Goal: Transaction & Acquisition: Subscribe to service/newsletter

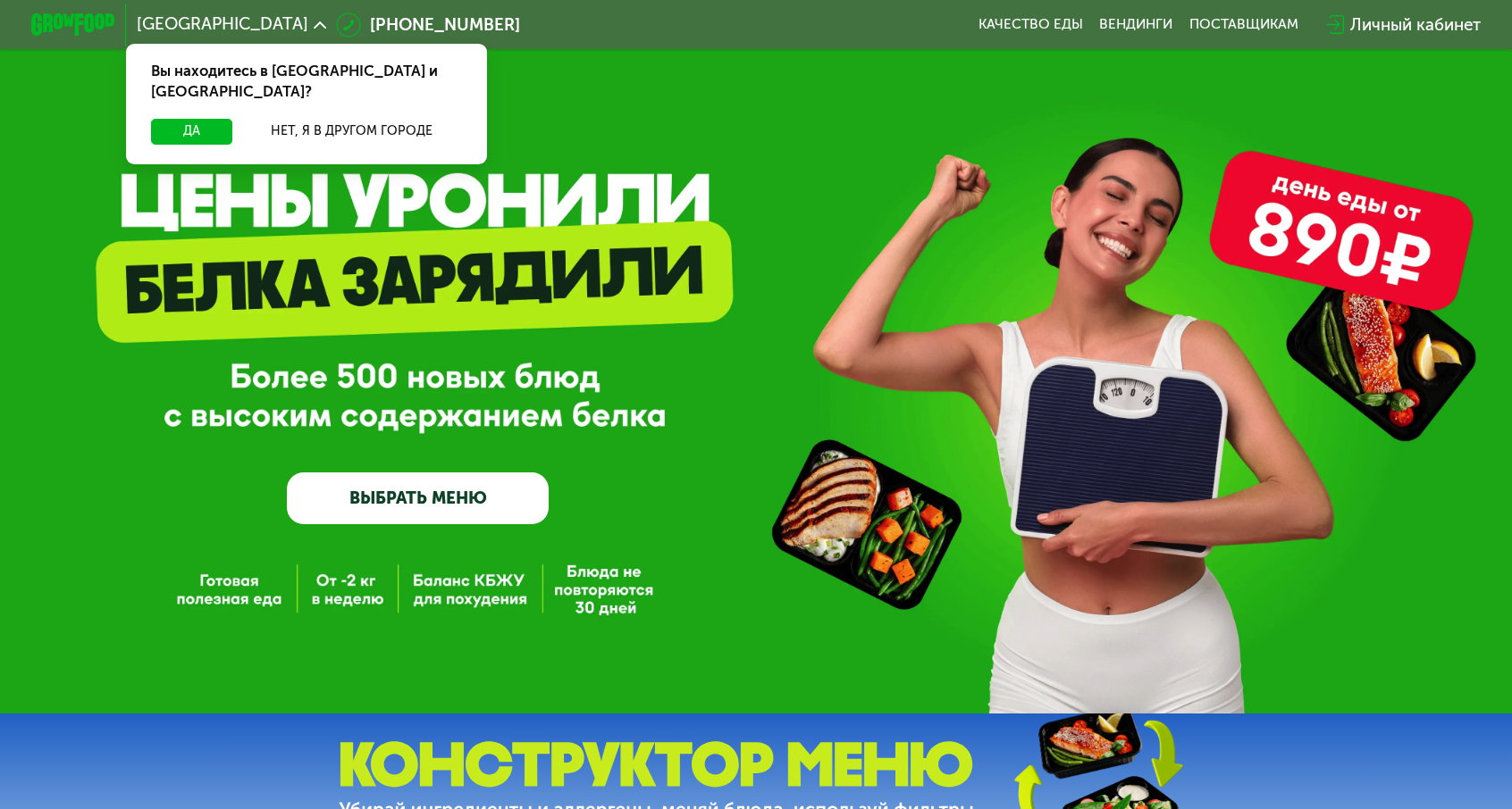
click at [470, 502] on link "ВЫБРАТЬ МЕНЮ" at bounding box center [418, 498] width 262 height 53
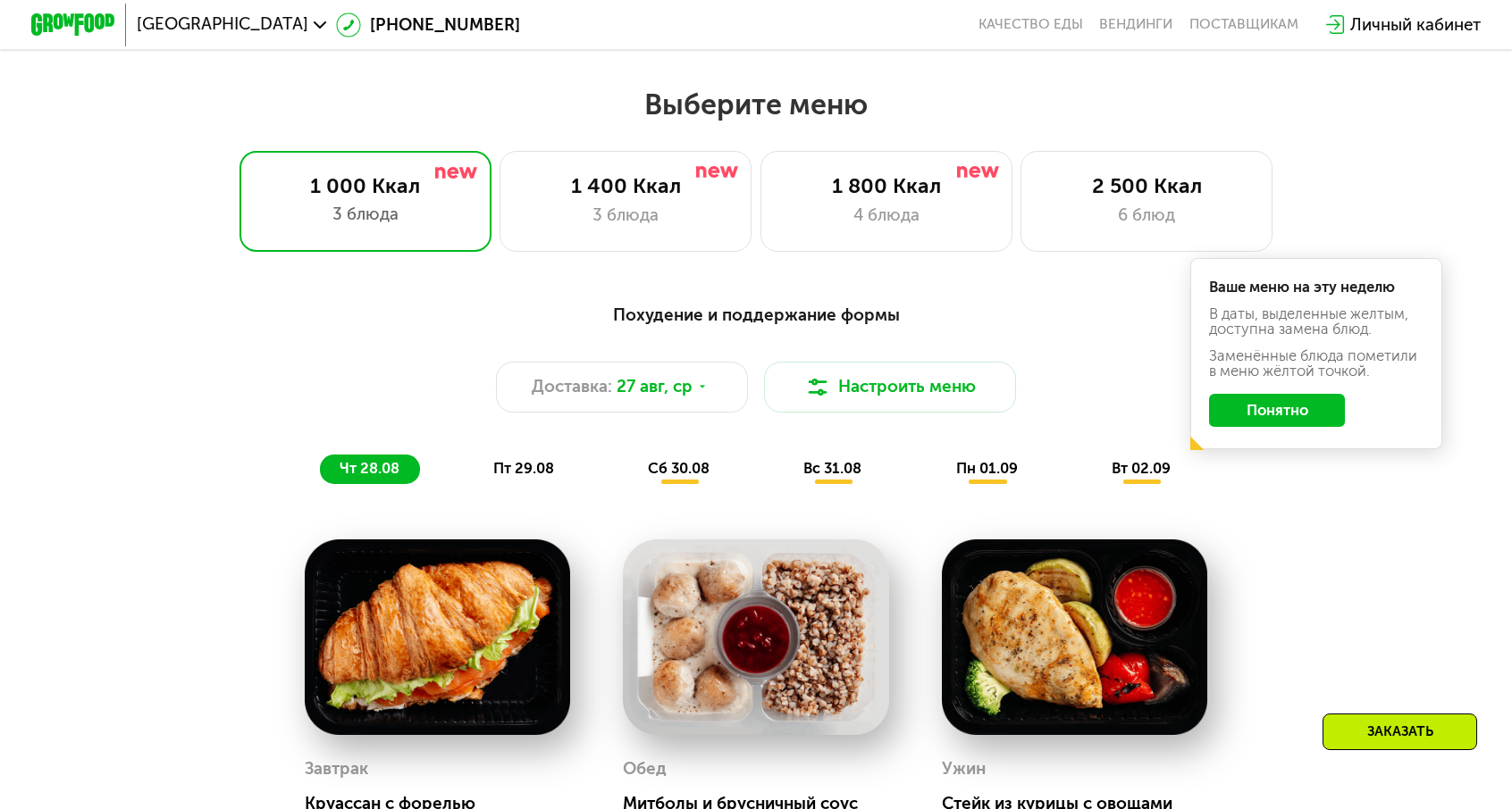
scroll to position [875, 0]
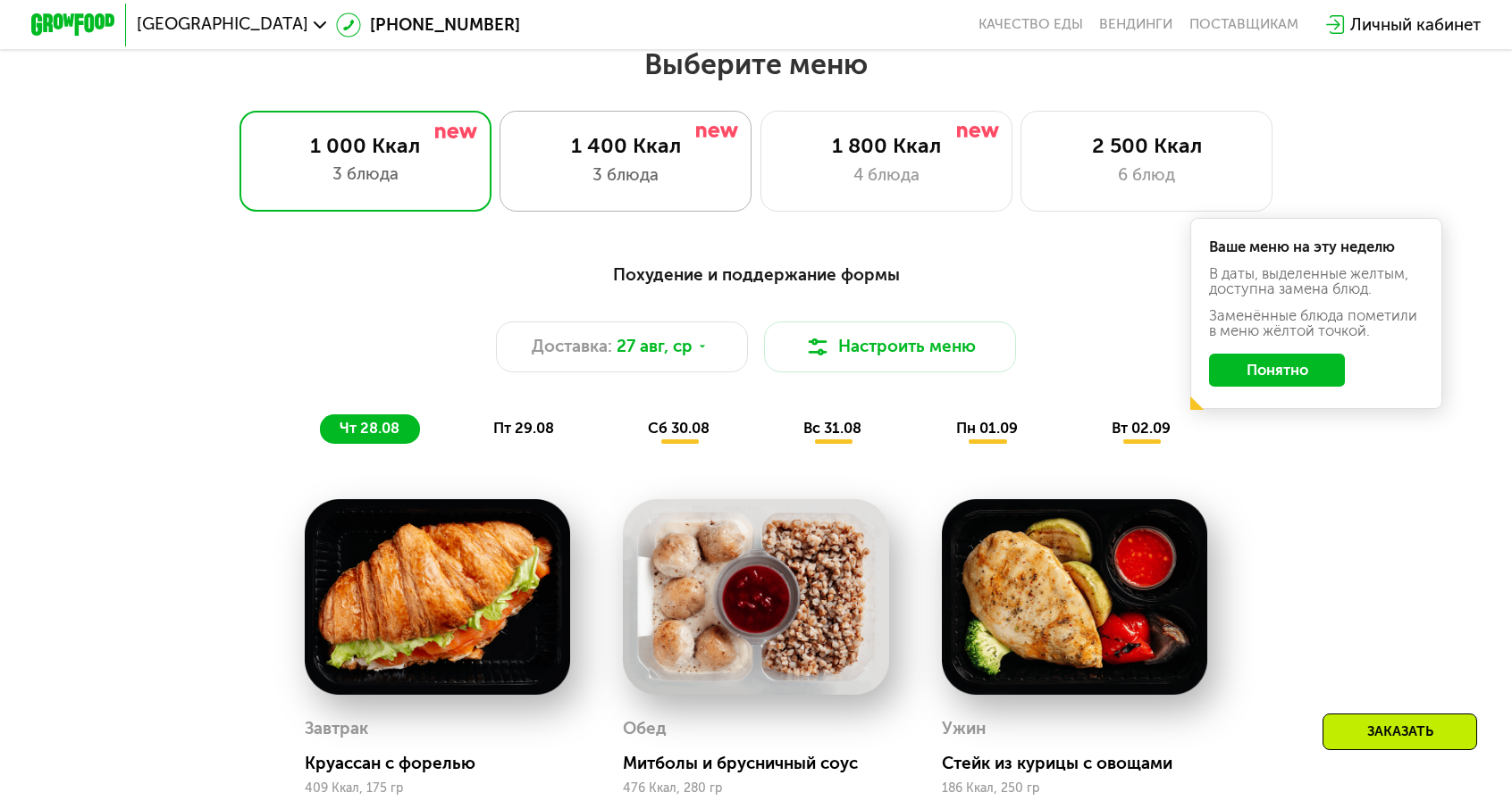
click at [672, 162] on div "3 блюда" at bounding box center [626, 174] width 208 height 25
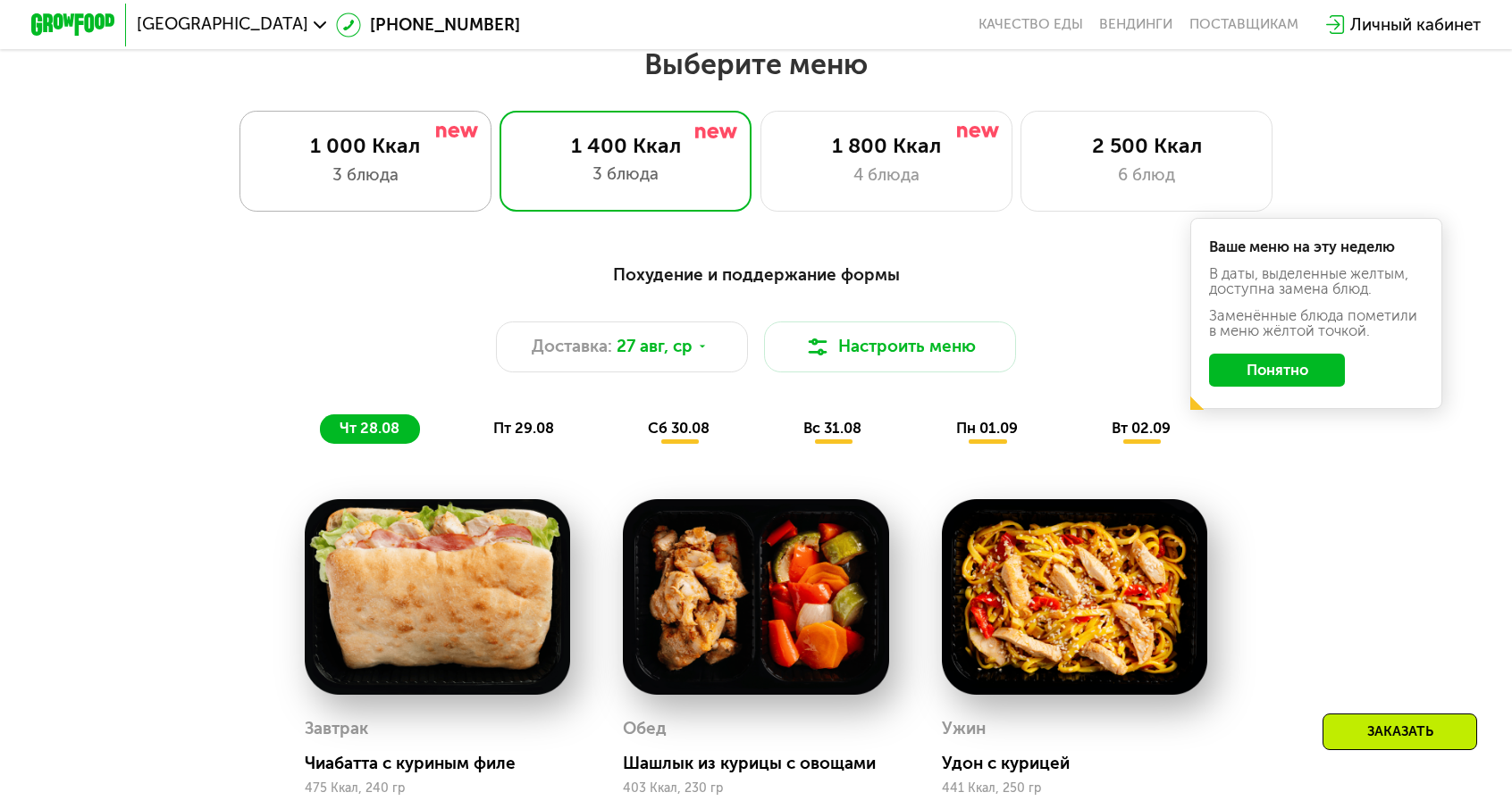
click at [499, 147] on div "1 000 Ккал 3 блюда" at bounding box center [625, 160] width 252 height 101
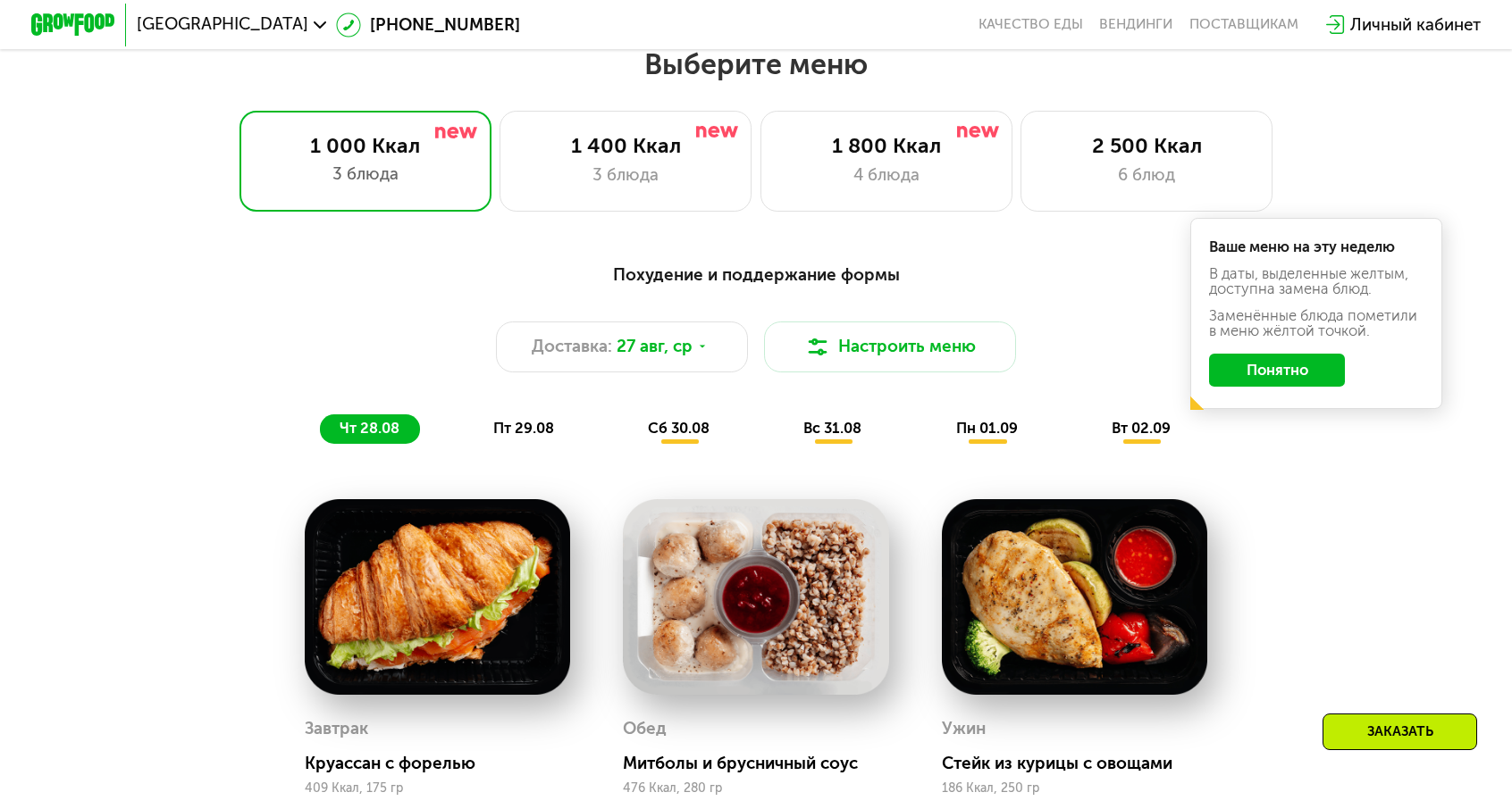
click at [1209, 354] on button "Понятно" at bounding box center [1276, 371] width 135 height 34
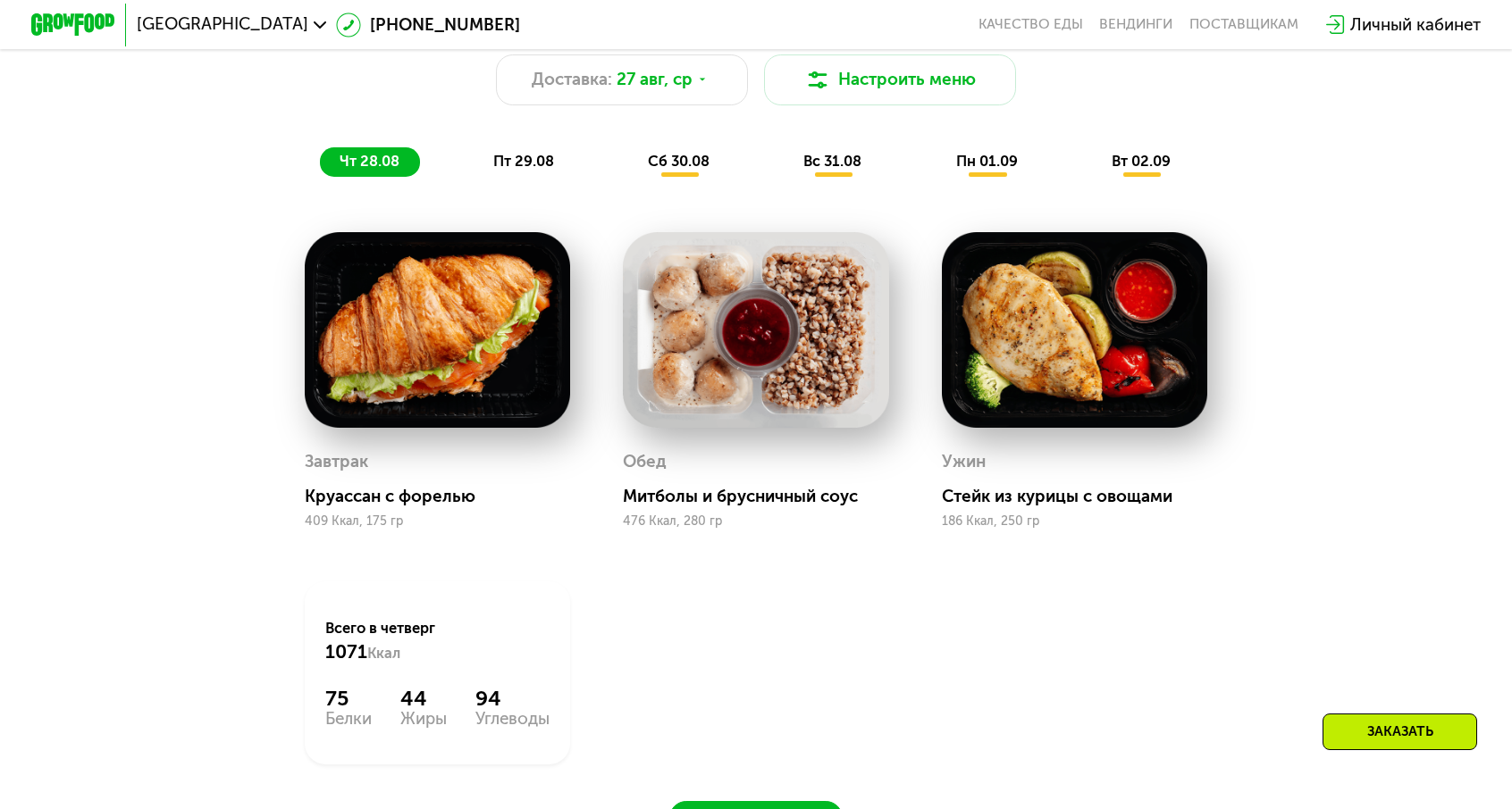
scroll to position [1143, 0]
click at [554, 151] on span "пт 29.08" at bounding box center [523, 159] width 61 height 17
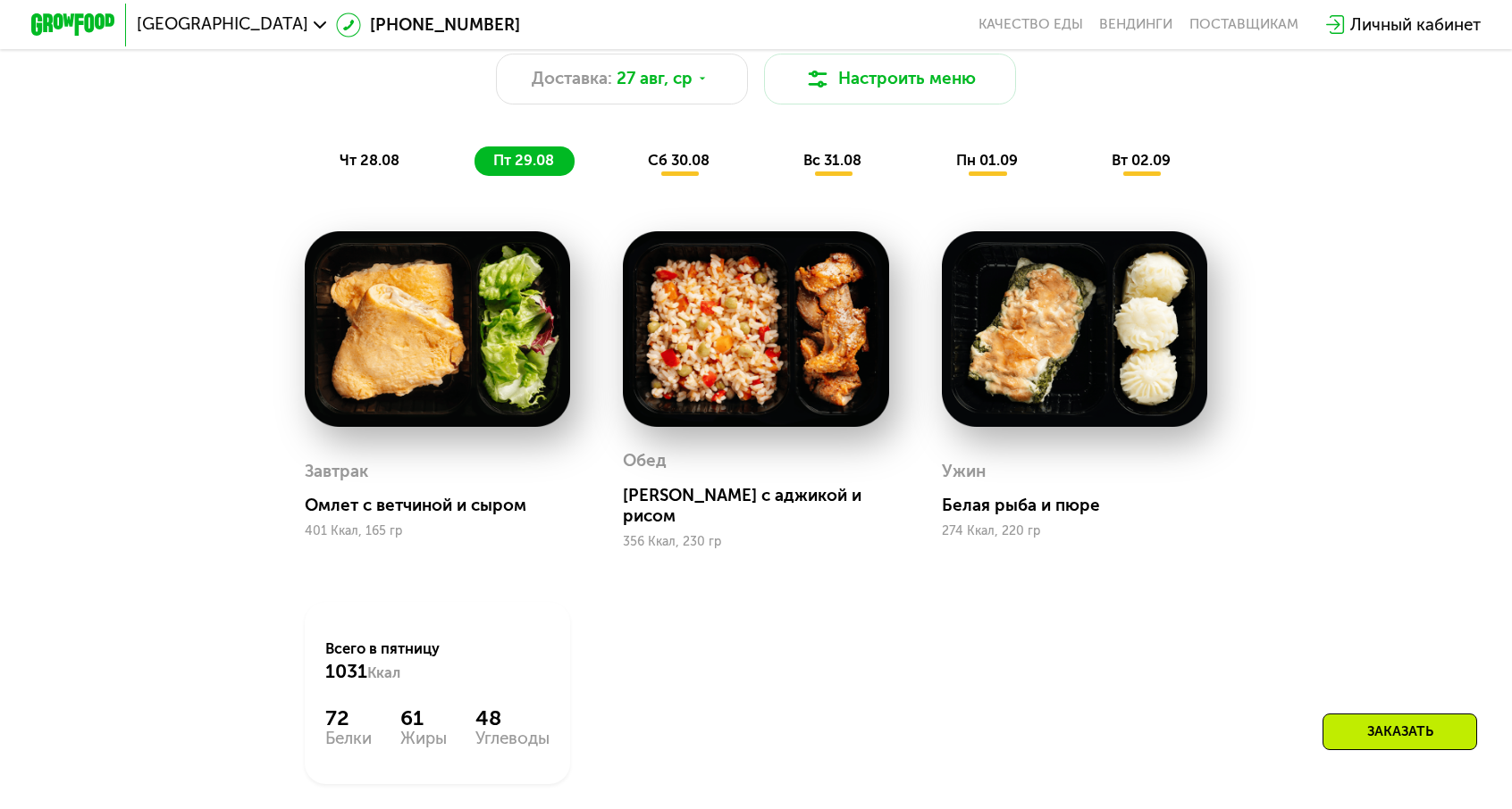
click at [700, 151] on span "сб 30.08" at bounding box center [679, 159] width 62 height 17
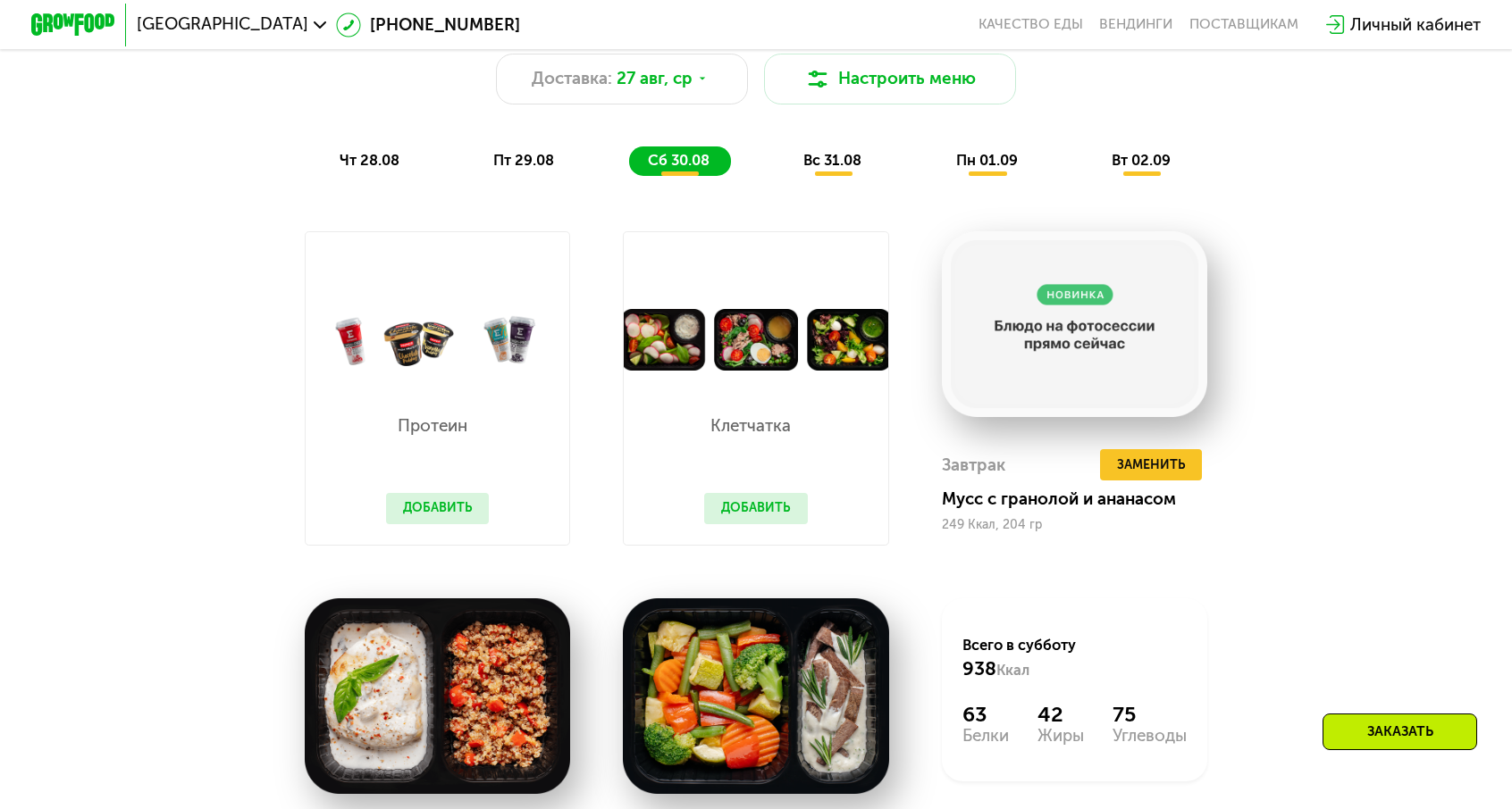
click at [554, 151] on span "пт 29.08" at bounding box center [523, 159] width 61 height 17
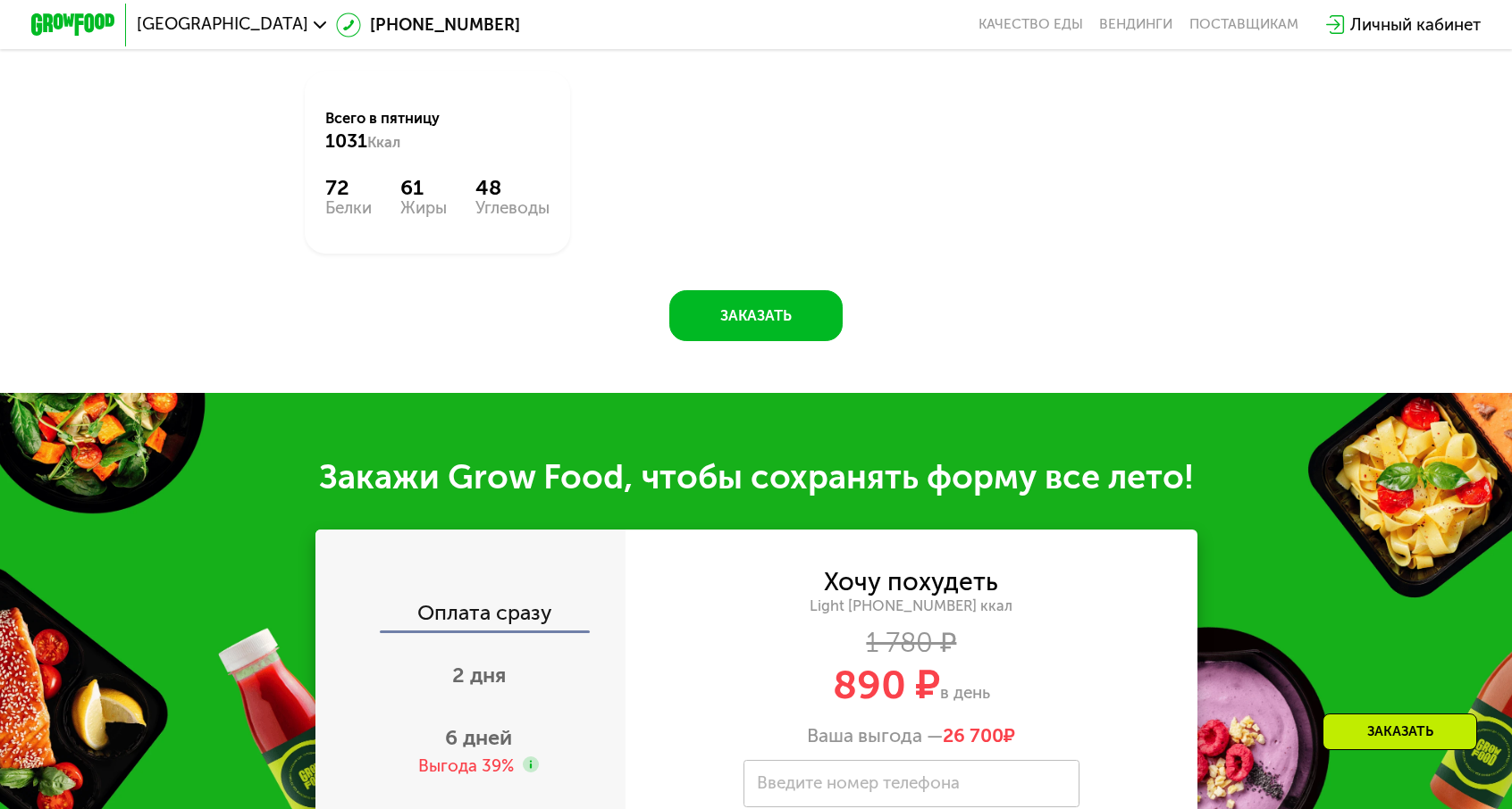
scroll to position [1589, 0]
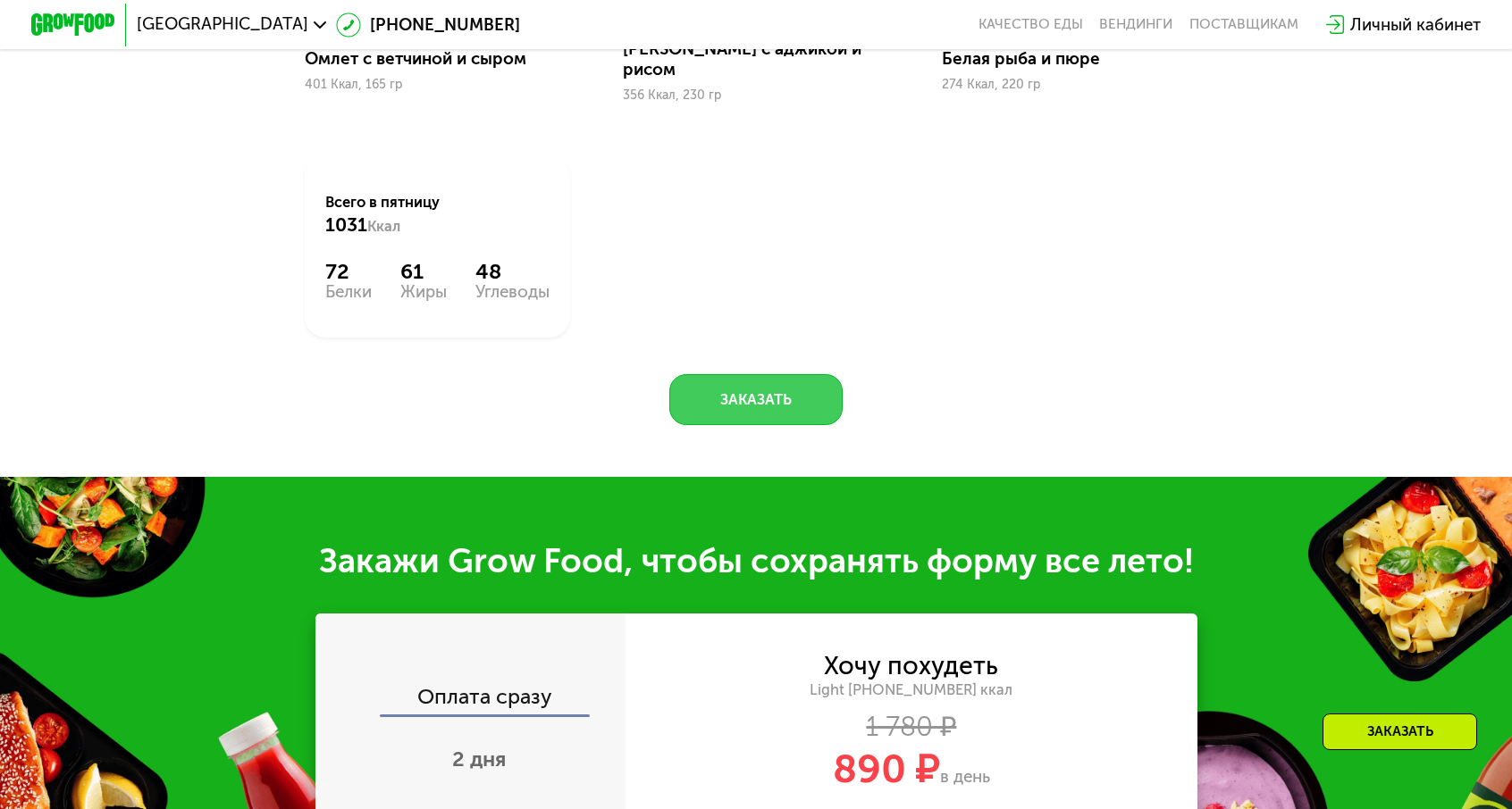
click at [723, 375] on button "Заказать" at bounding box center [756, 400] width 174 height 50
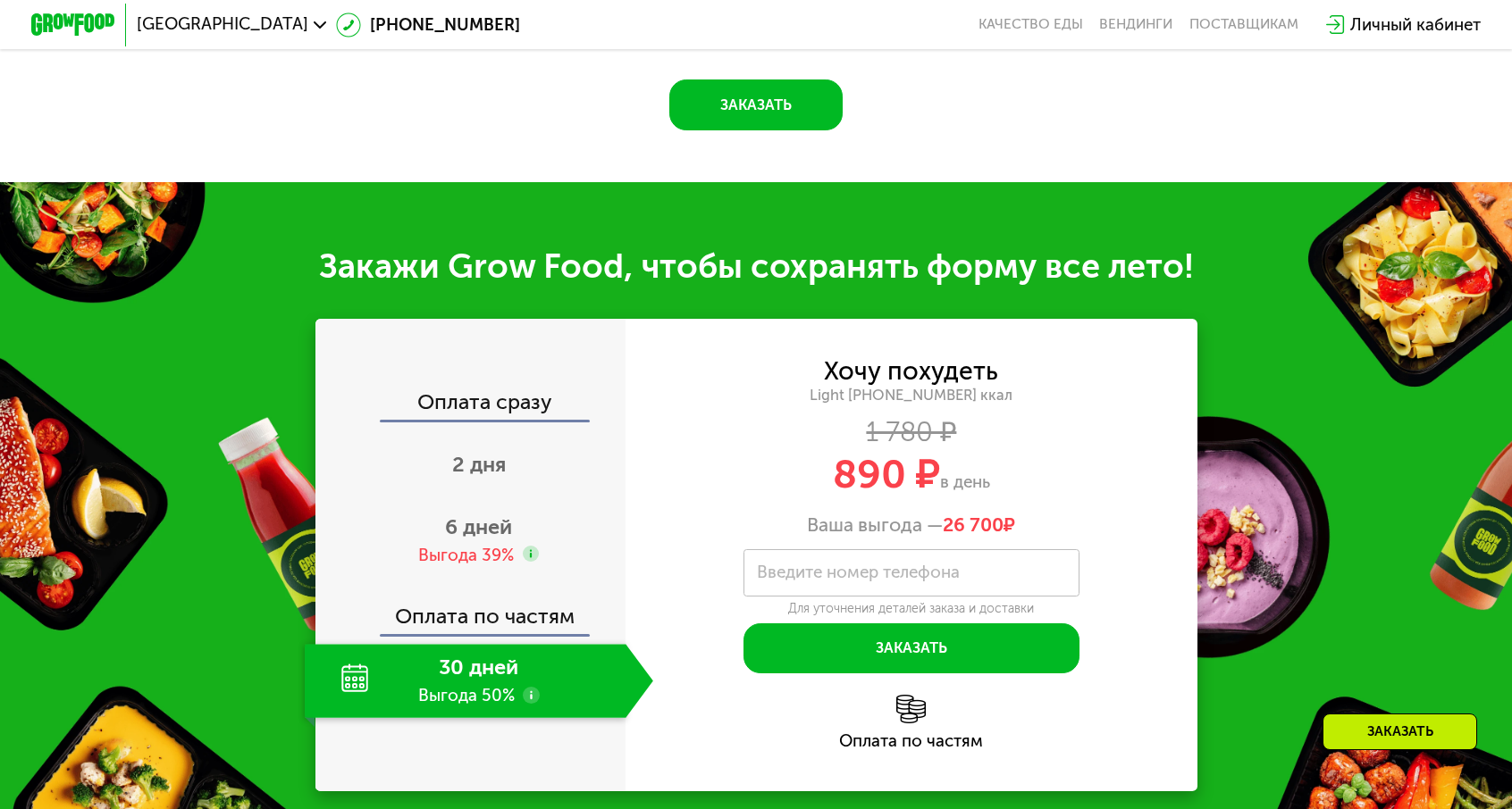
scroll to position [1885, 0]
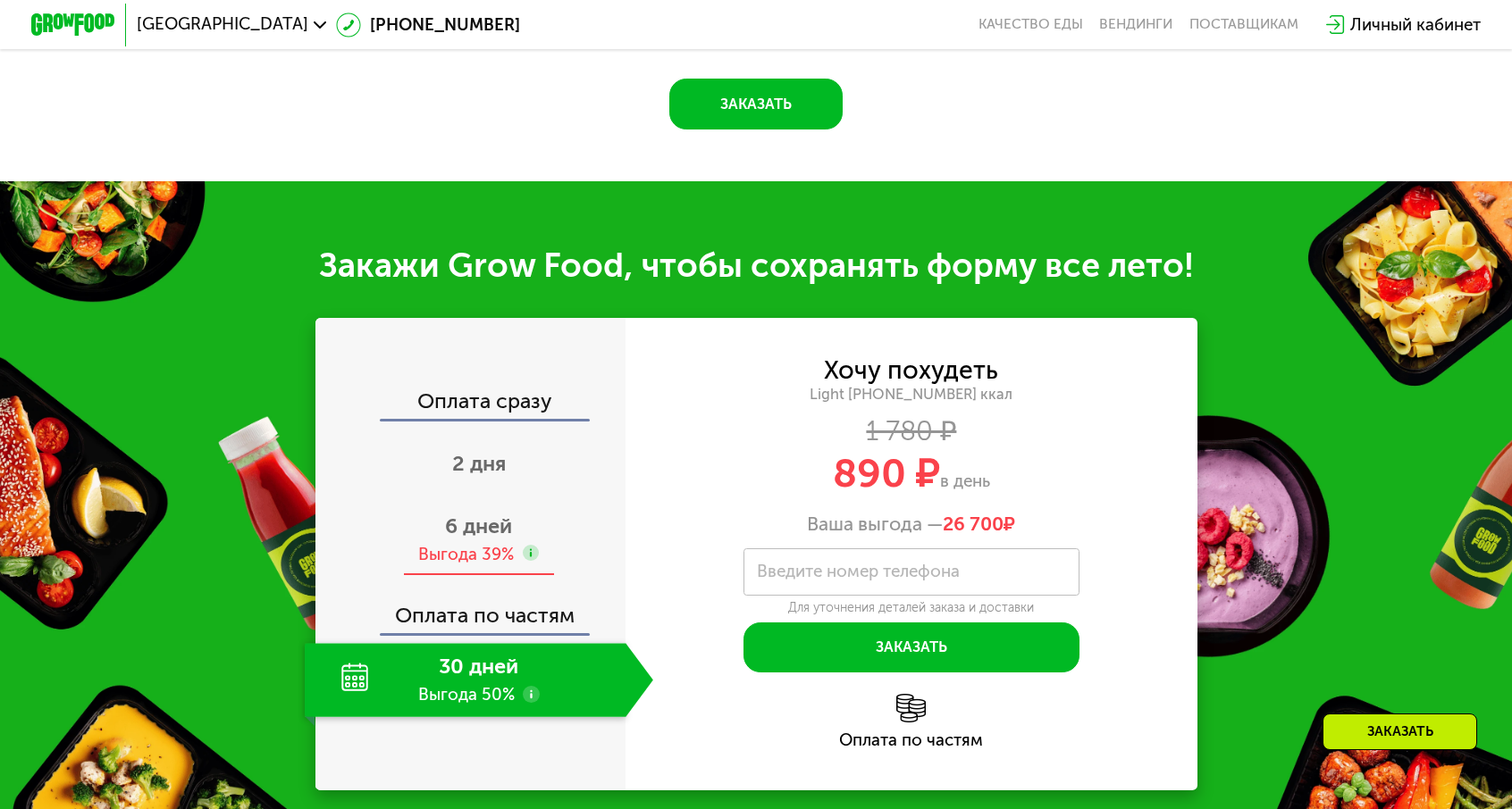
click at [512, 514] on span "6 дней" at bounding box center [477, 526] width 67 height 25
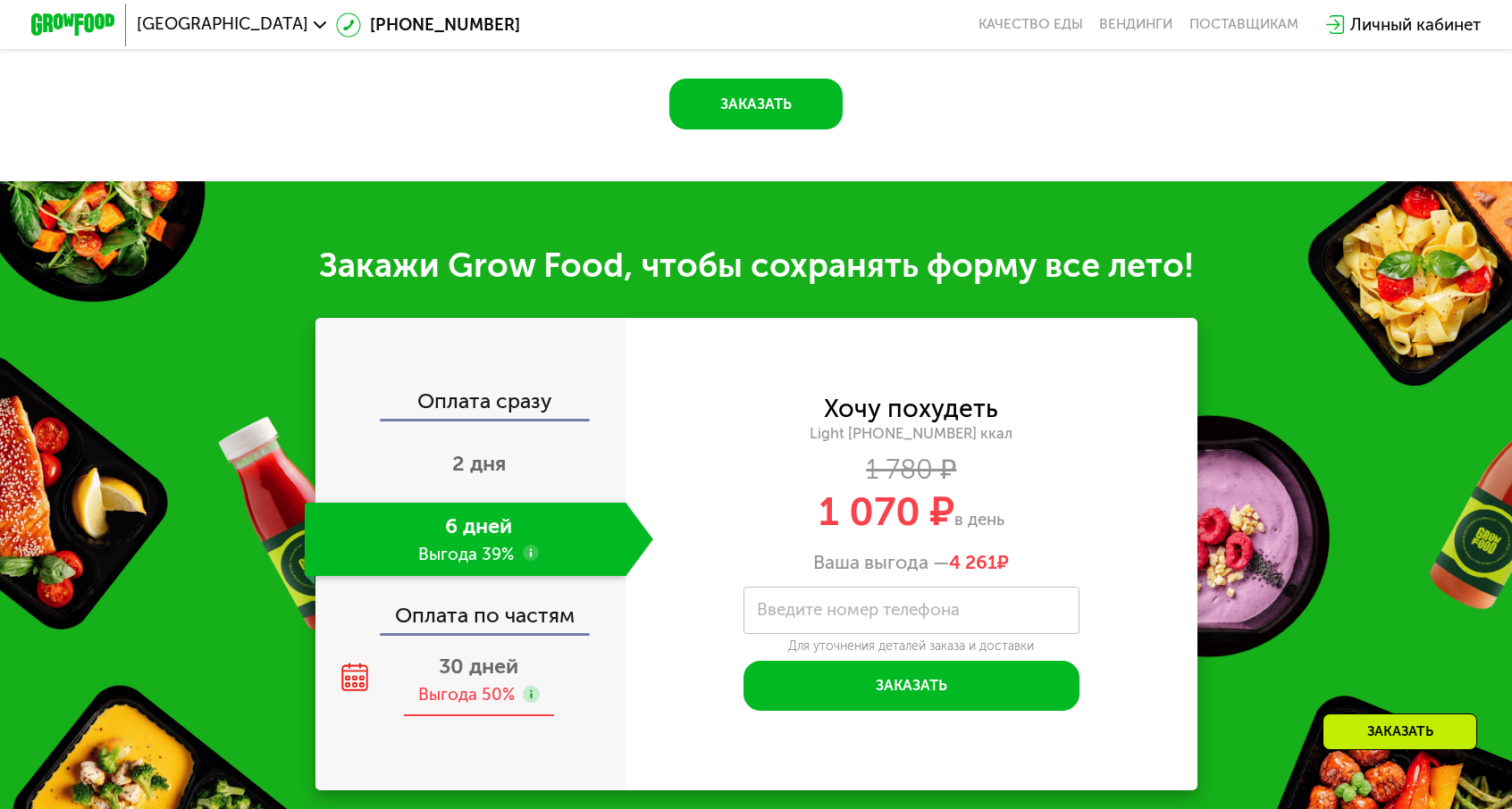
click at [518, 654] on span "30 дней" at bounding box center [478, 666] width 80 height 25
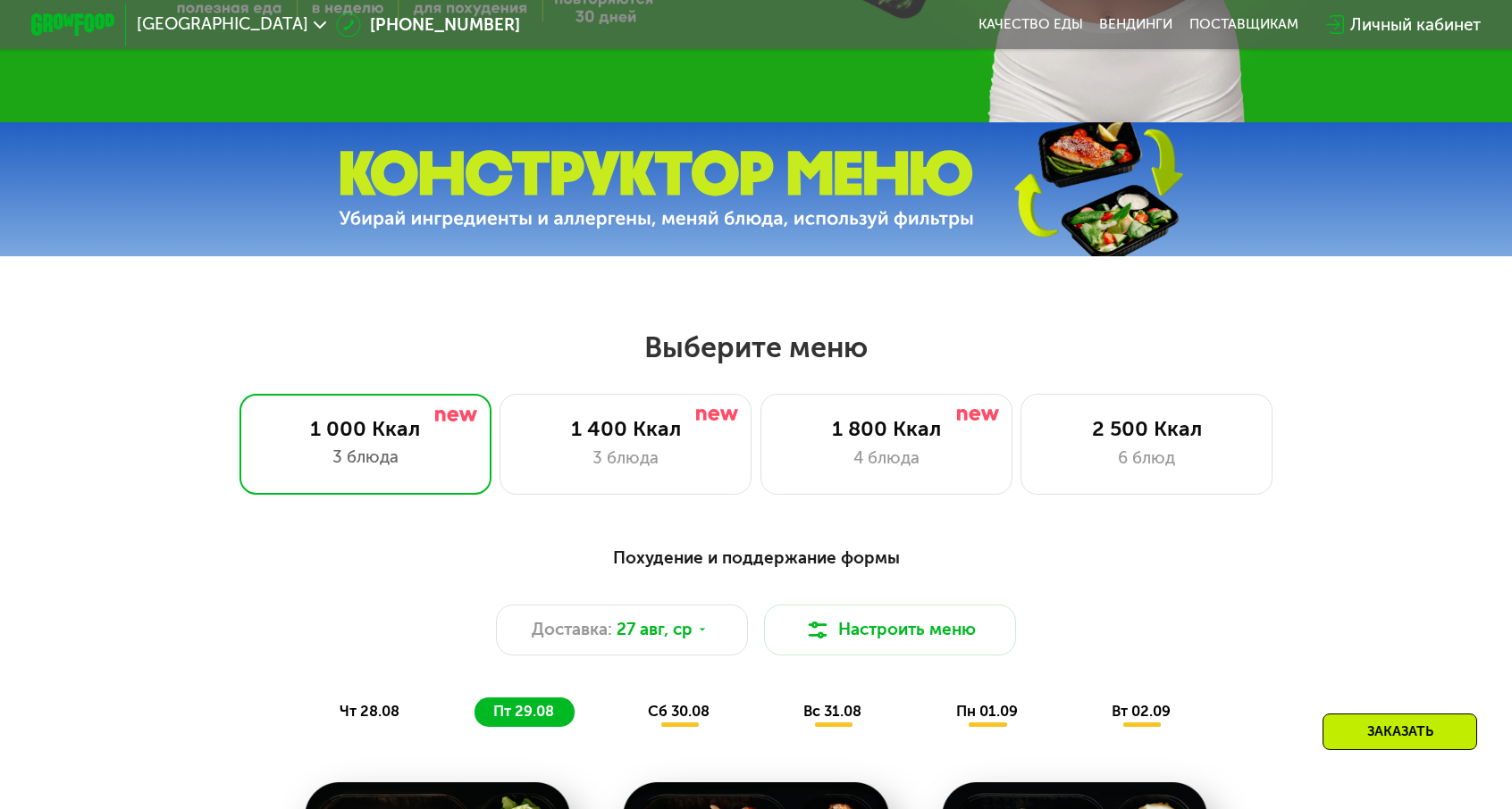
scroll to position [813, 0]
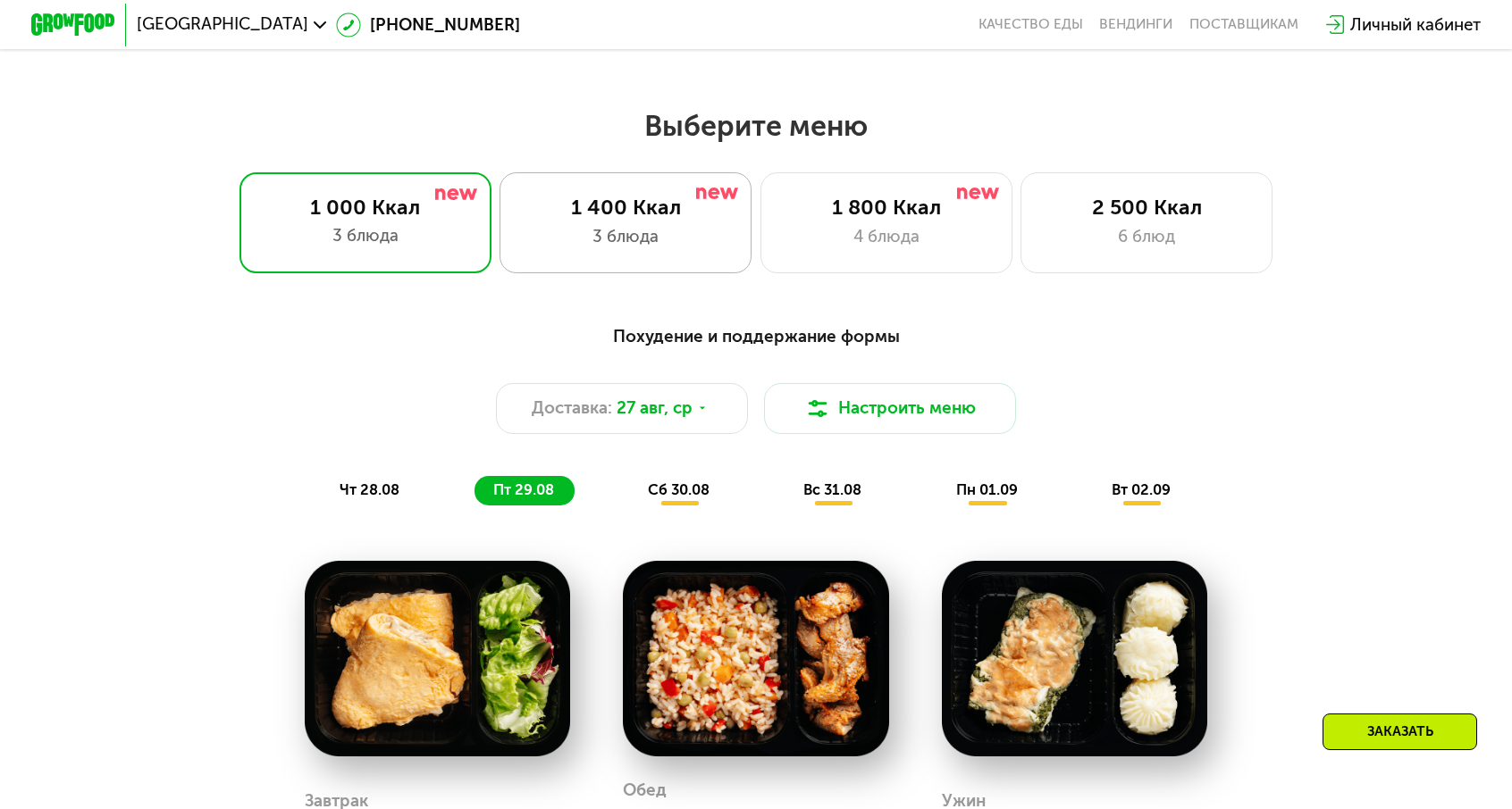
click at [651, 203] on div "1 400 Ккал" at bounding box center [626, 206] width 208 height 25
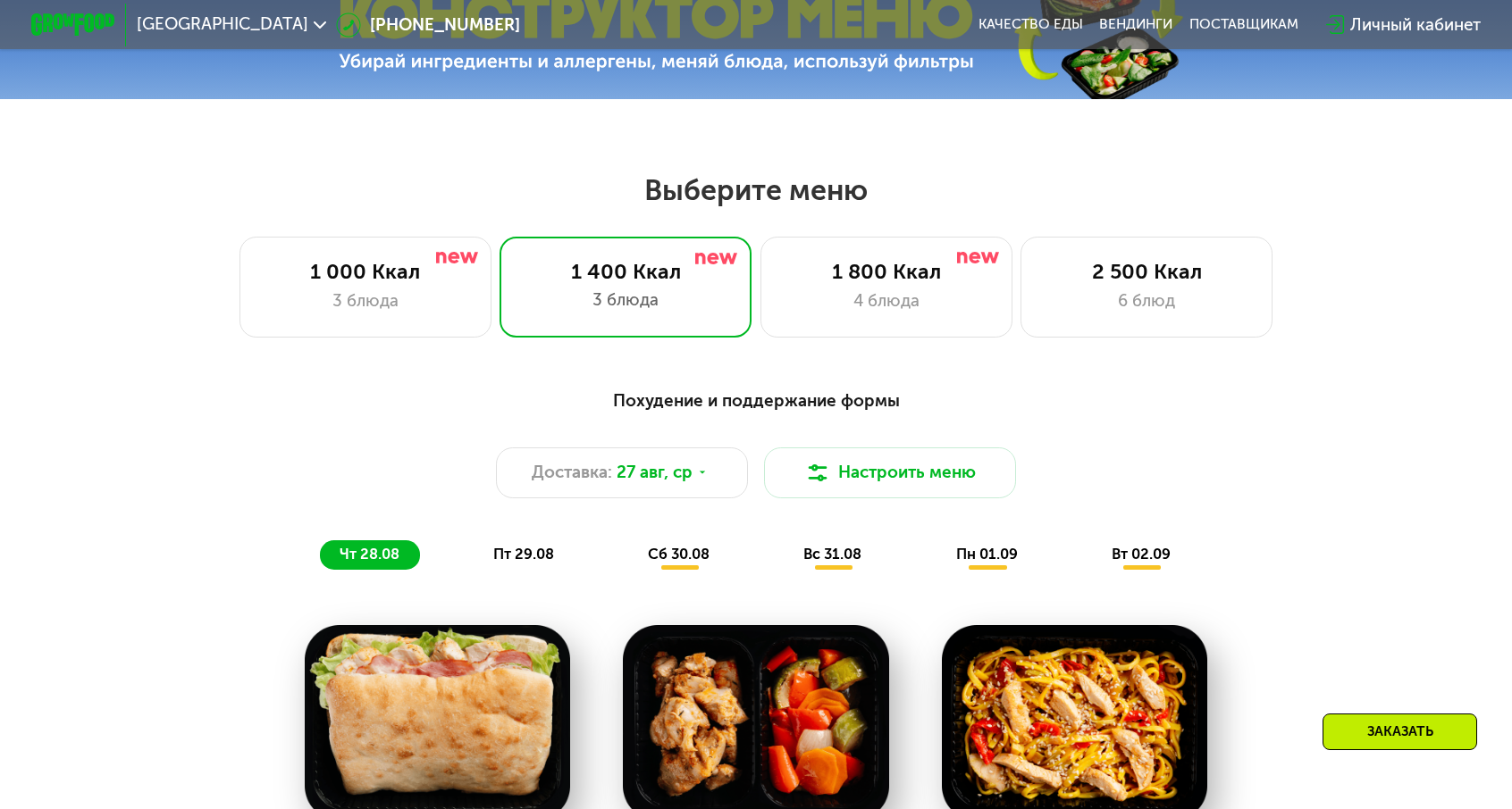
scroll to position [635, 0]
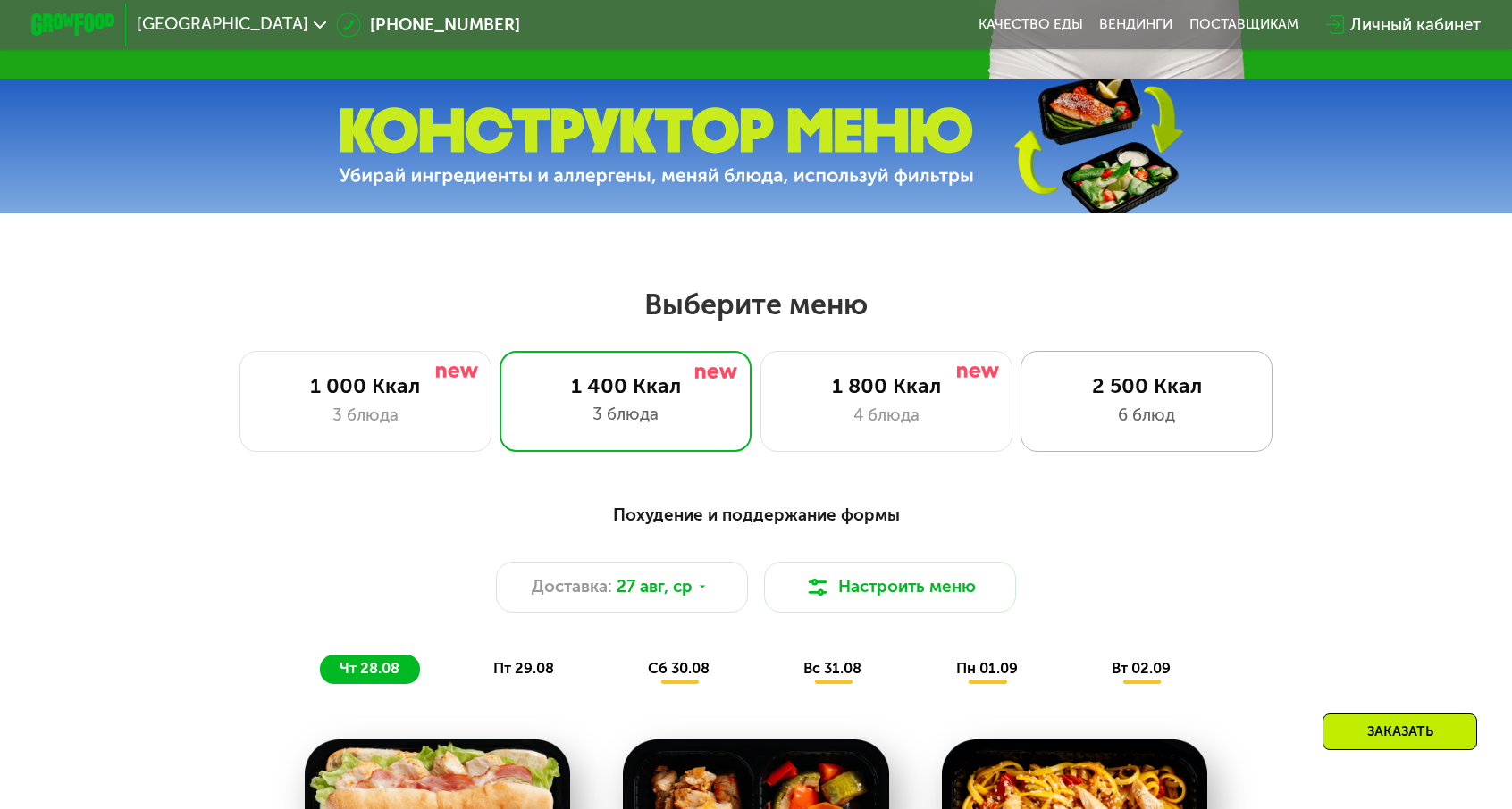
click at [1095, 386] on div "2 500 Ккал" at bounding box center [1146, 386] width 208 height 25
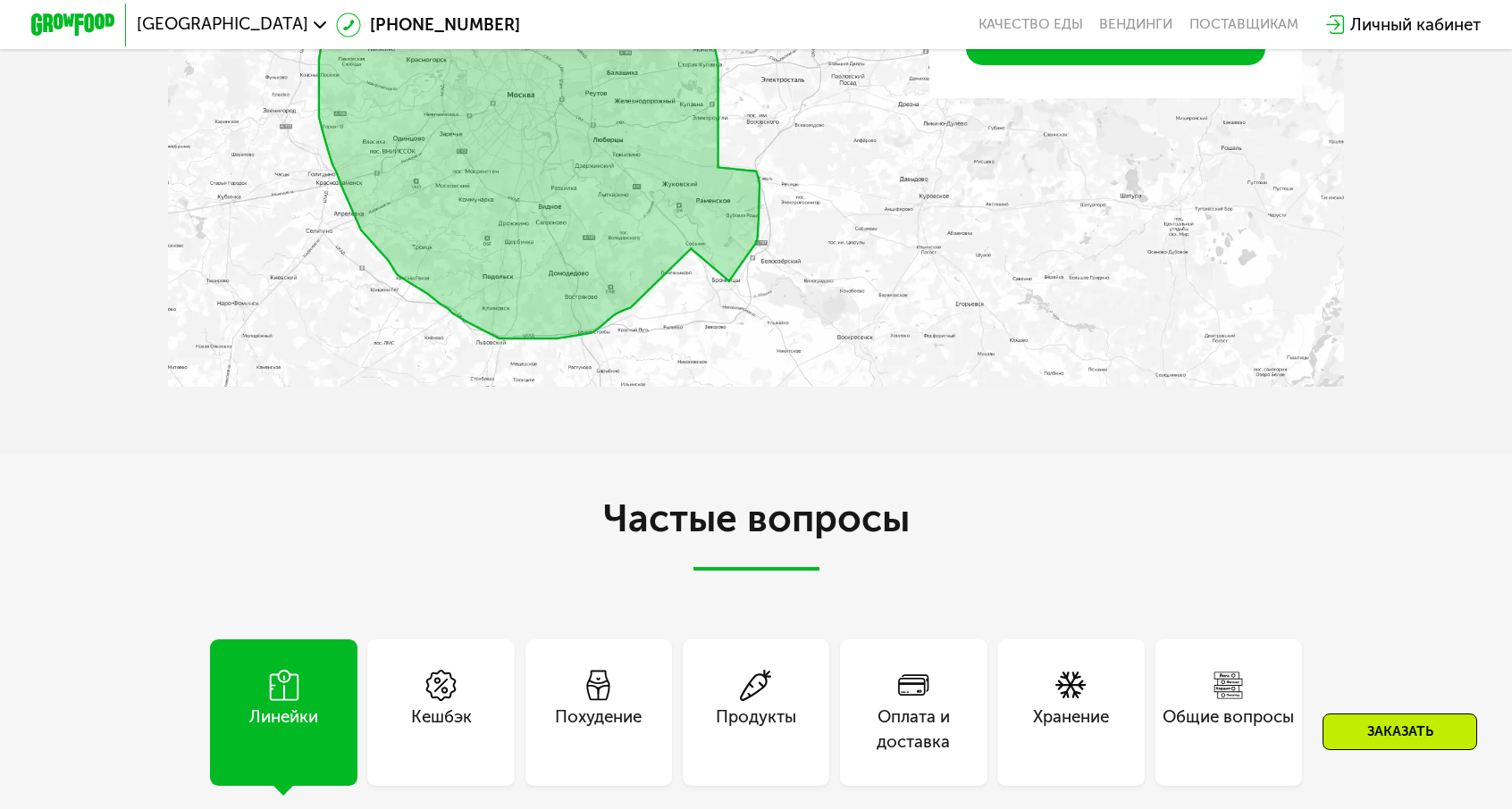
scroll to position [4922, 0]
